Goal: Information Seeking & Learning: Learn about a topic

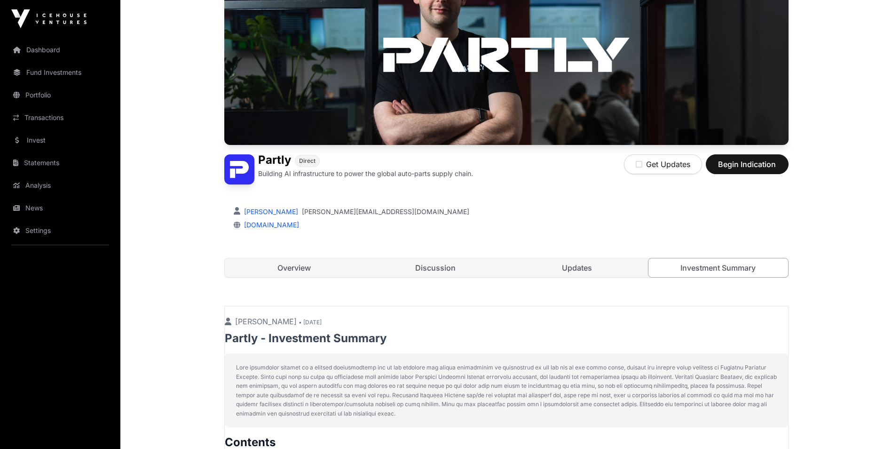
scroll to position [94, 0]
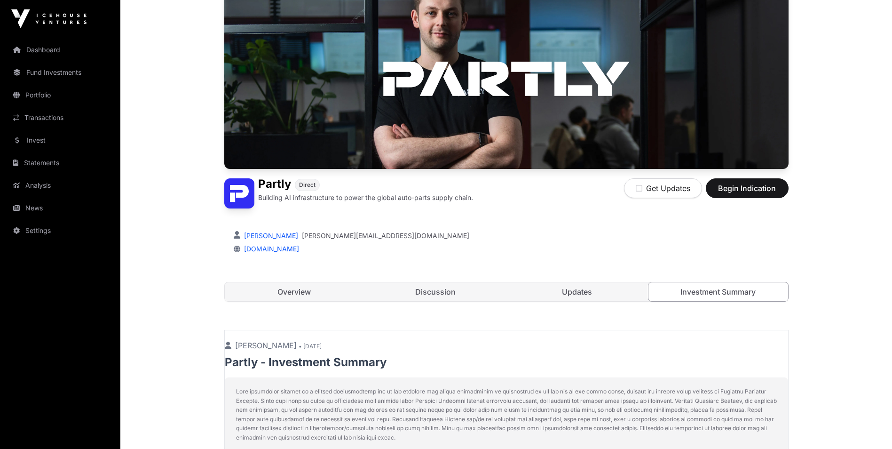
click at [275, 289] on link "Overview" at bounding box center [295, 291] width 140 height 19
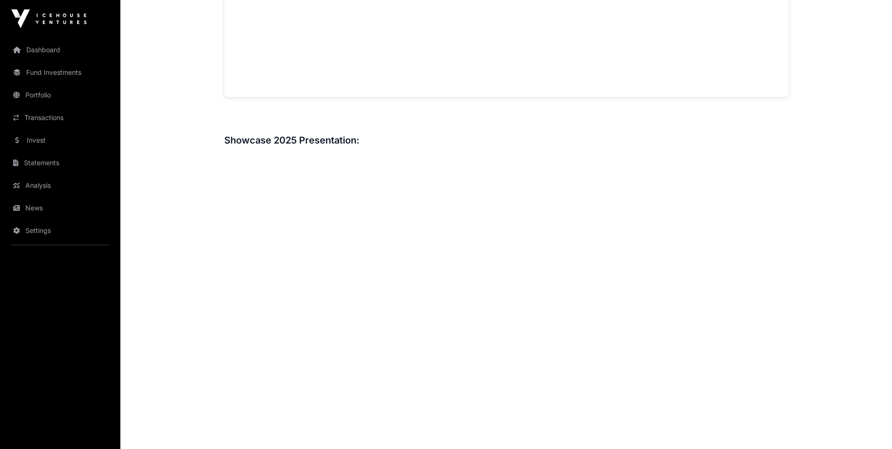
scroll to position [1035, 0]
click at [56, 206] on link "News" at bounding box center [60, 208] width 105 height 21
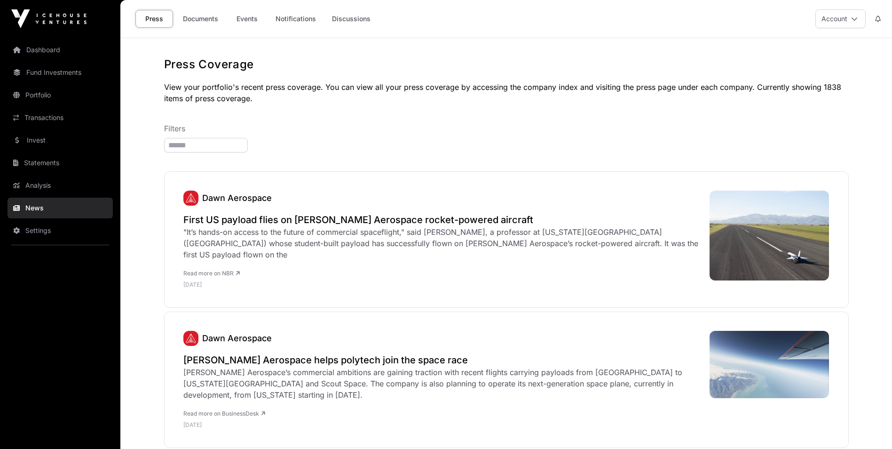
click at [51, 186] on link "Analysis" at bounding box center [60, 185] width 105 height 21
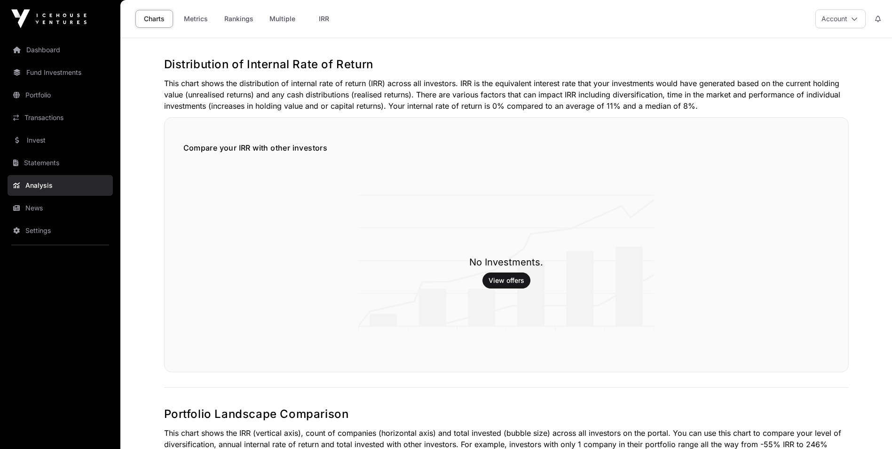
click at [58, 167] on link "Statements" at bounding box center [60, 162] width 105 height 21
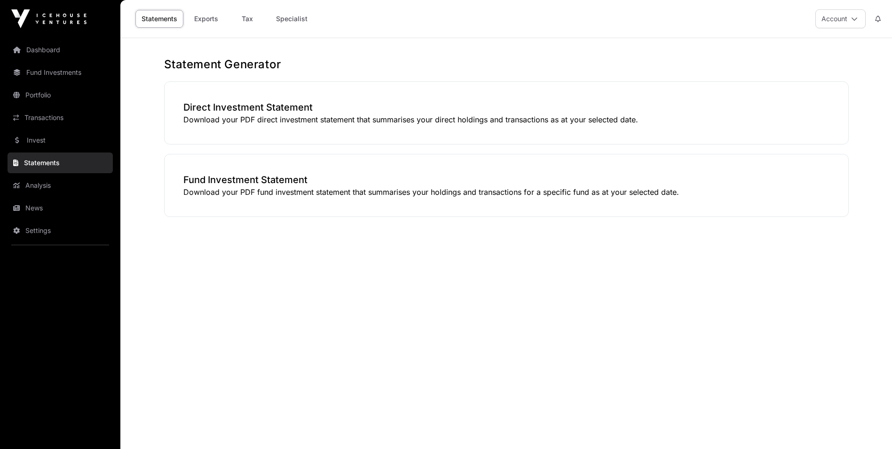
click at [58, 143] on link "Invest" at bounding box center [60, 140] width 105 height 21
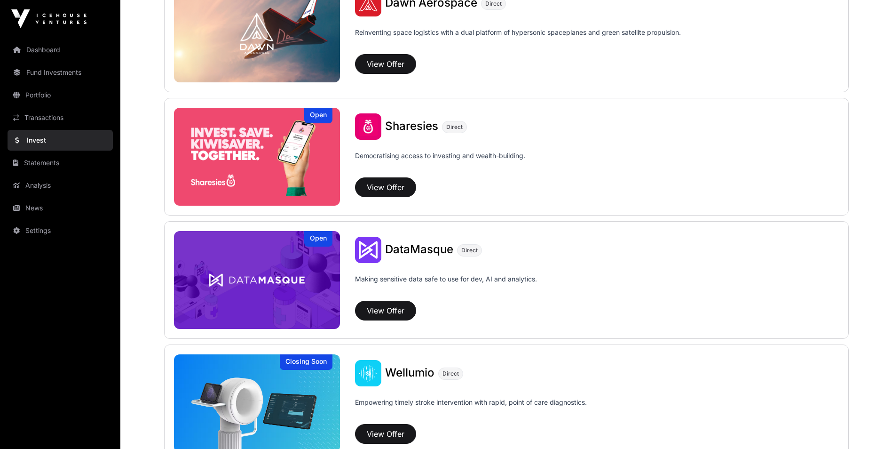
scroll to position [1224, 0]
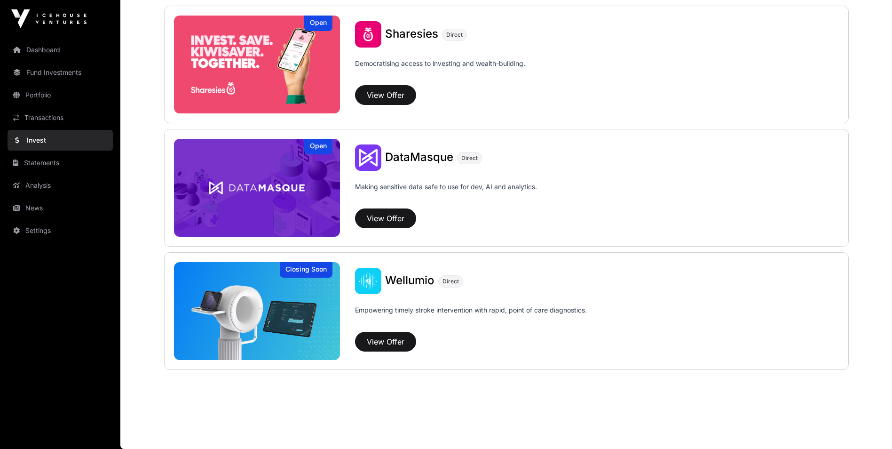
click at [256, 302] on img at bounding box center [257, 311] width 167 height 98
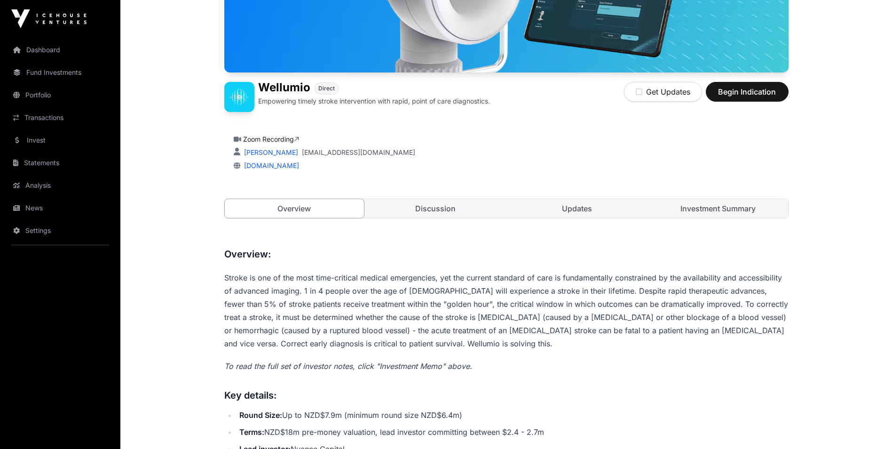
scroll to position [141, 0]
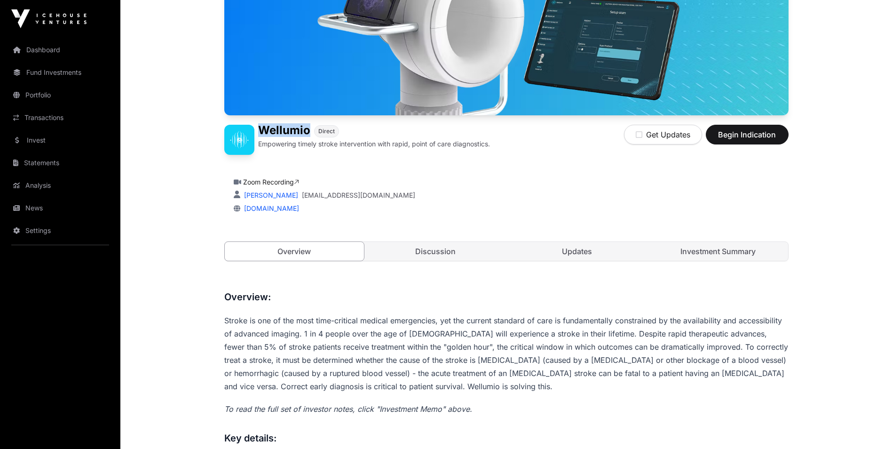
drag, startPoint x: 260, startPoint y: 126, endPoint x: 308, endPoint y: 123, distance: 48.0
click at [308, 125] on h1 "Wellumio" at bounding box center [284, 131] width 52 height 13
copy h1 "Wellumio"
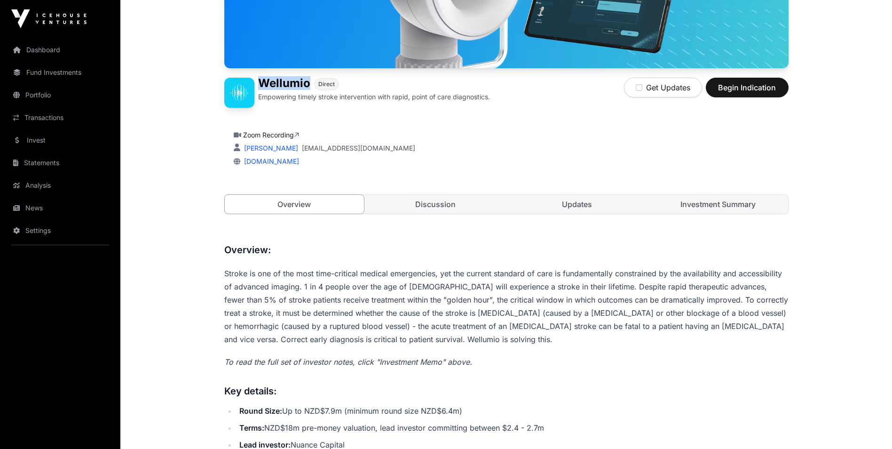
click at [282, 163] on link "[DOMAIN_NAME]" at bounding box center [269, 161] width 59 height 8
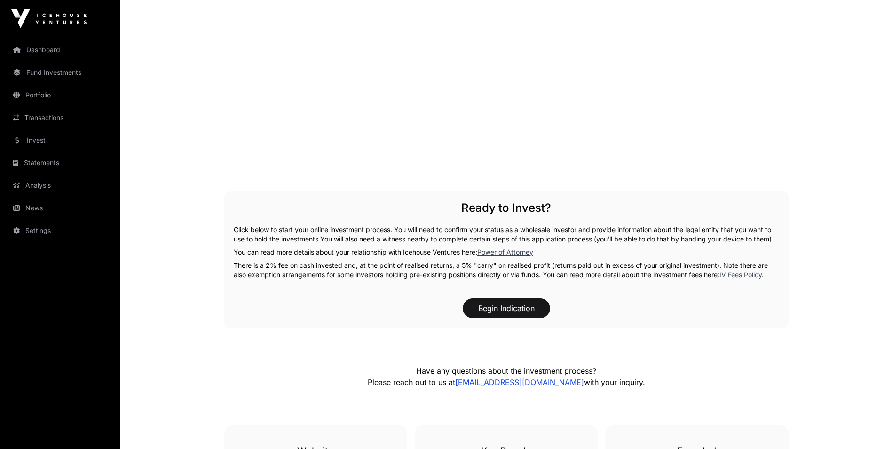
scroll to position [1270, 0]
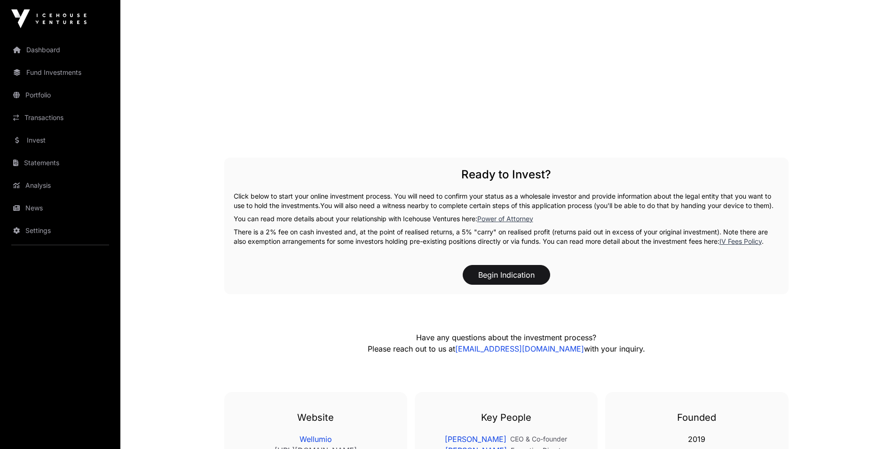
click at [48, 138] on link "Invest" at bounding box center [60, 140] width 105 height 21
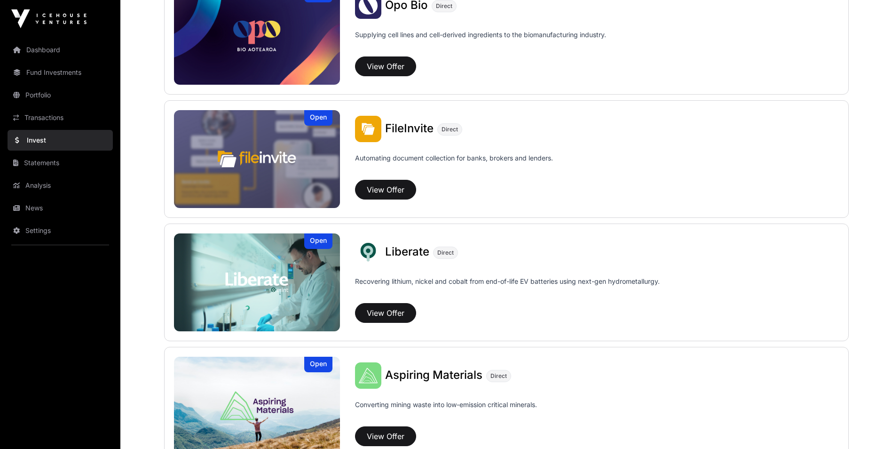
scroll to position [517, 0]
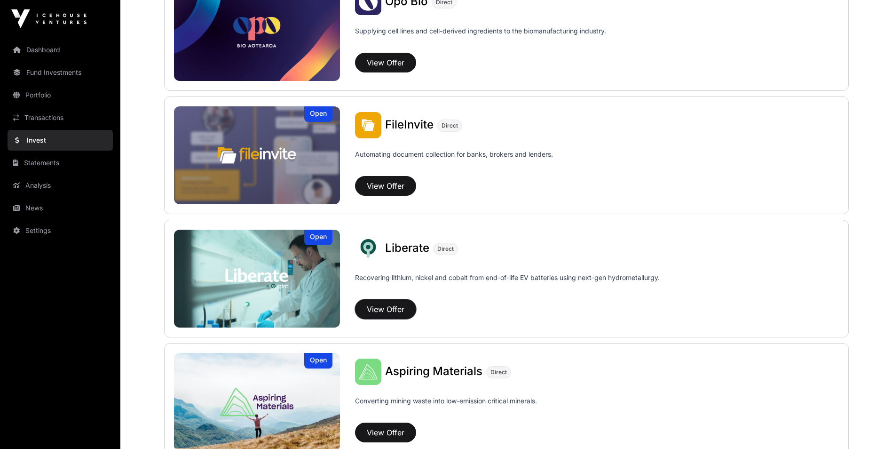
click at [375, 308] on button "View Offer" at bounding box center [385, 309] width 61 height 20
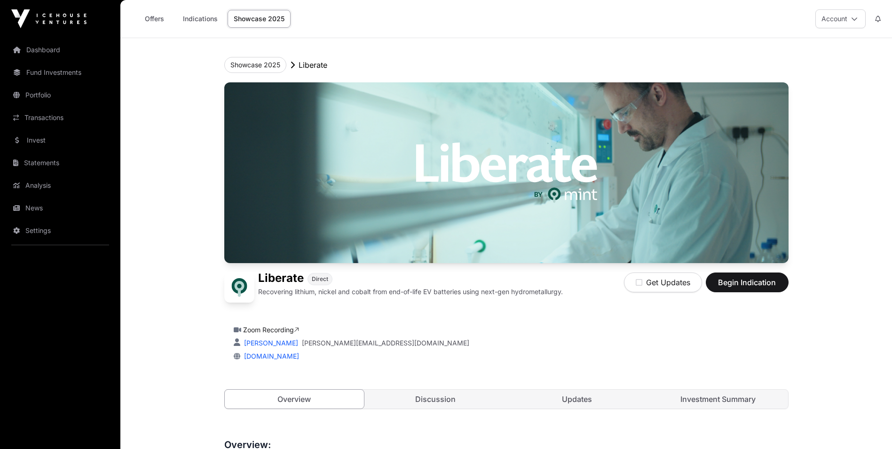
click at [263, 357] on link "[DOMAIN_NAME]" at bounding box center [269, 356] width 59 height 8
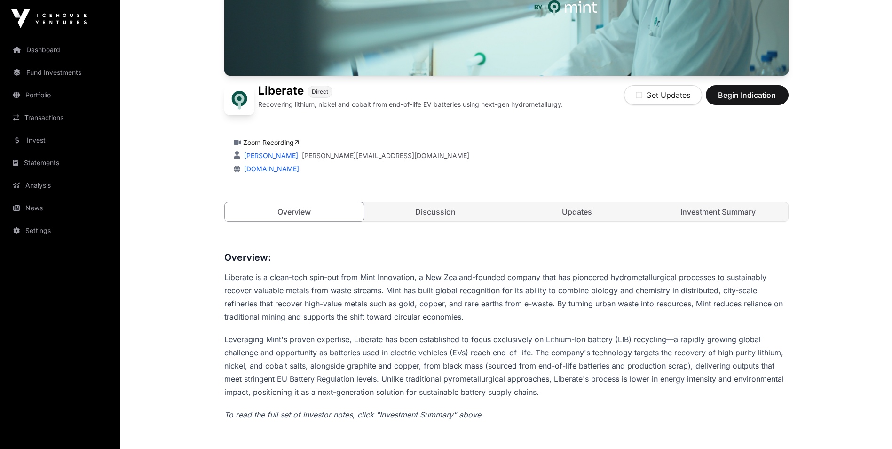
scroll to position [167, 0]
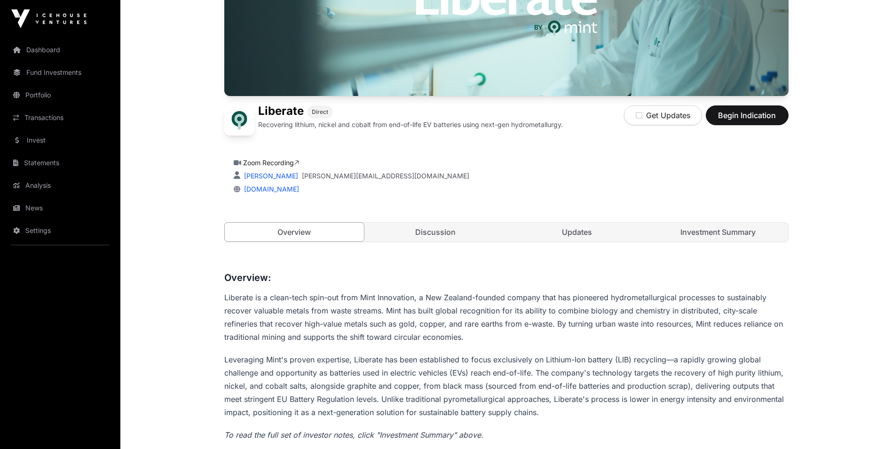
click at [698, 226] on link "Investment Summary" at bounding box center [719, 231] width 140 height 19
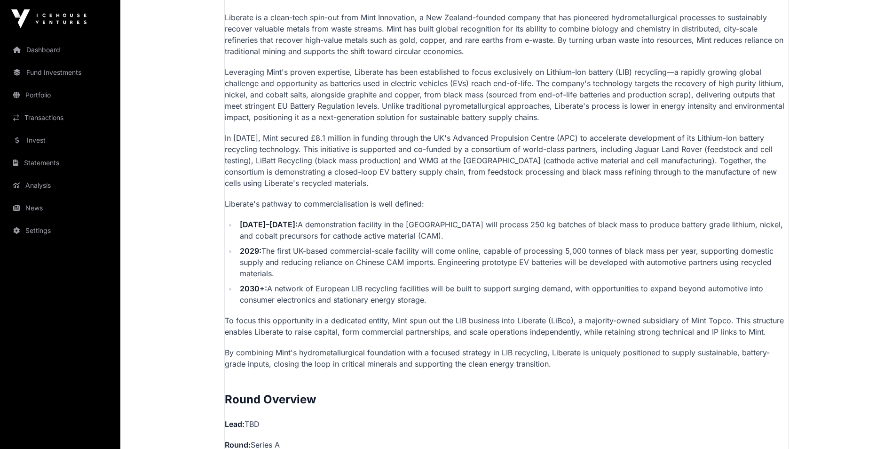
scroll to position [731, 0]
